Goal: Find specific page/section: Find specific page/section

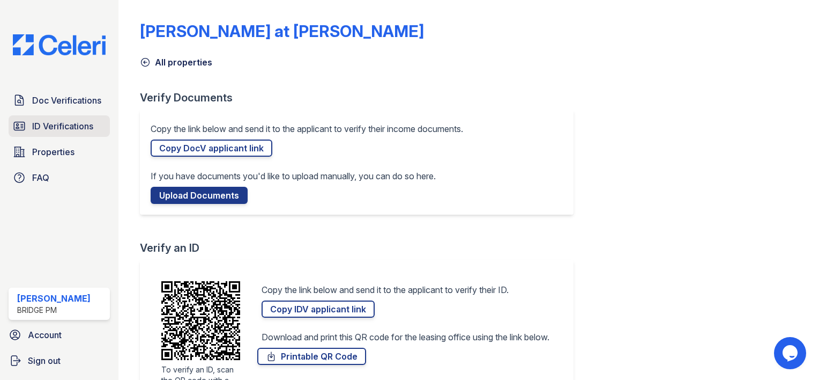
click at [59, 120] on span "ID Verifications" at bounding box center [62, 126] width 61 height 13
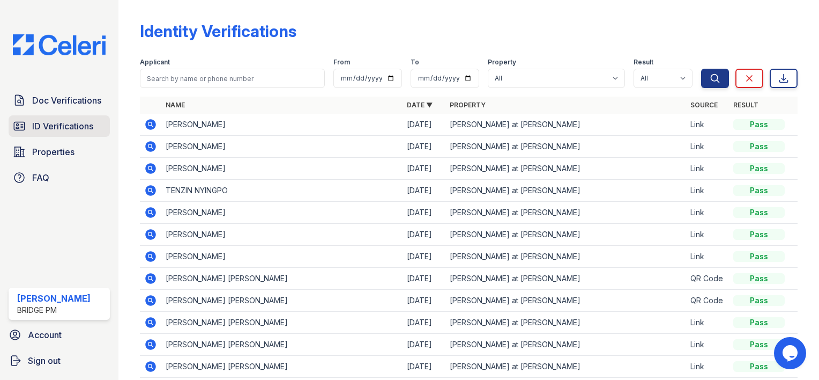
click at [62, 127] on span "ID Verifications" at bounding box center [62, 126] width 61 height 13
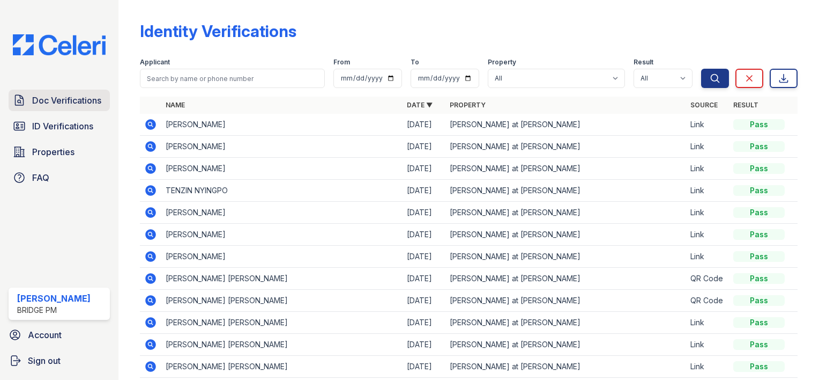
click at [52, 97] on span "Doc Verifications" at bounding box center [66, 100] width 69 height 13
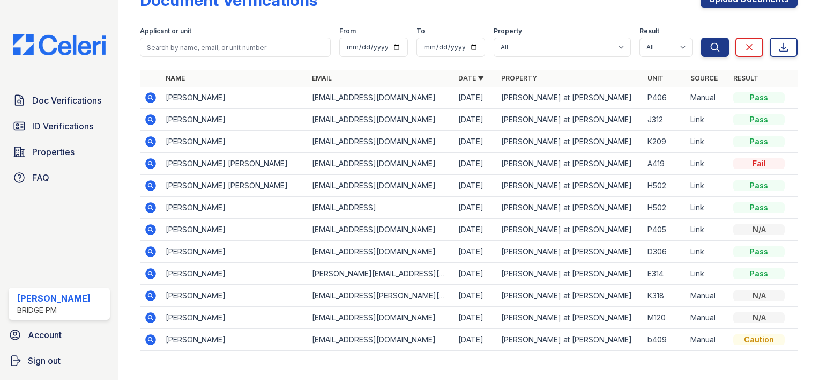
scroll to position [48, 0]
